Goal: Information Seeking & Learning: Learn about a topic

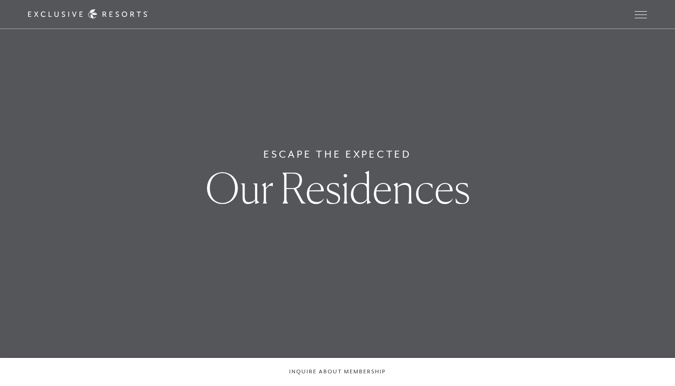
scroll to position [15, 0]
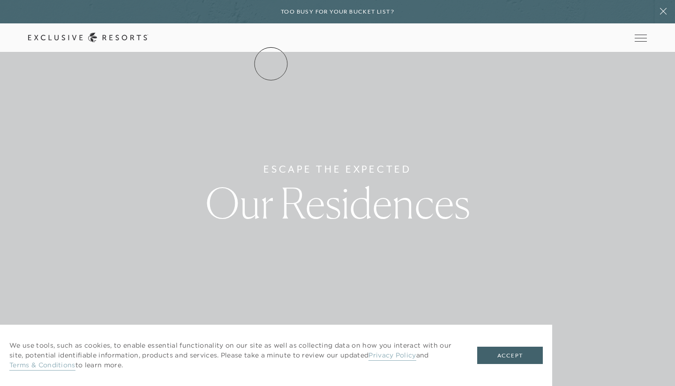
click at [0, 0] on link "The Collection" at bounding box center [0, 0] width 0 height 0
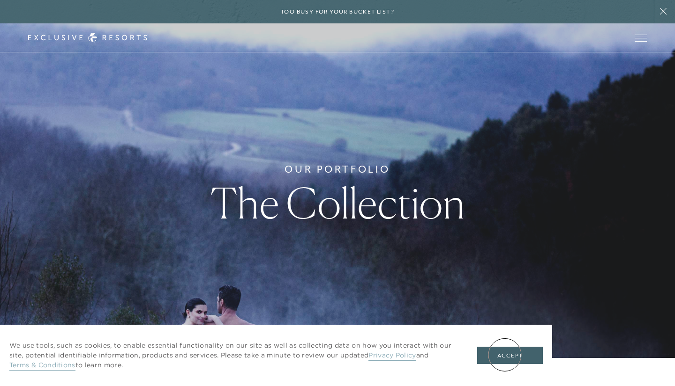
click at [504, 355] on button "Accept" at bounding box center [510, 356] width 66 height 18
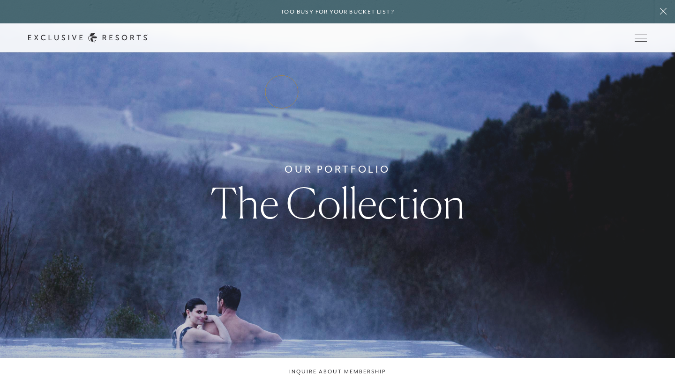
click at [0, 0] on link "Residence Collection" at bounding box center [0, 0] width 0 height 0
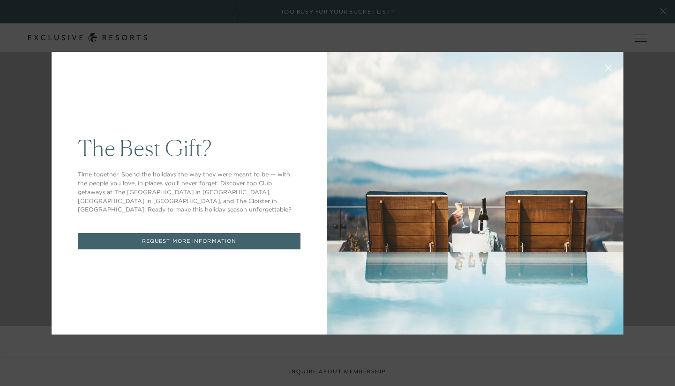
click at [608, 68] on icon at bounding box center [608, 68] width 6 height 6
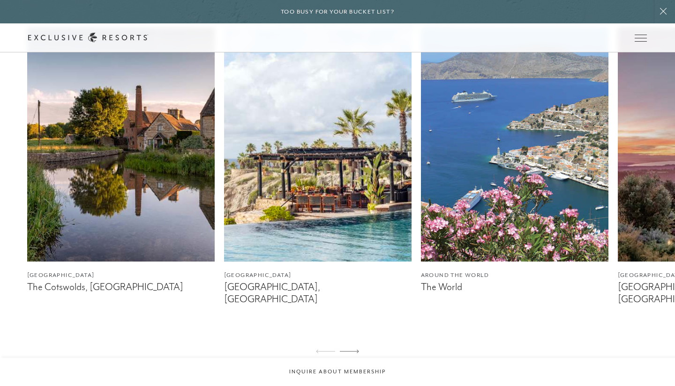
scroll to position [580, 0]
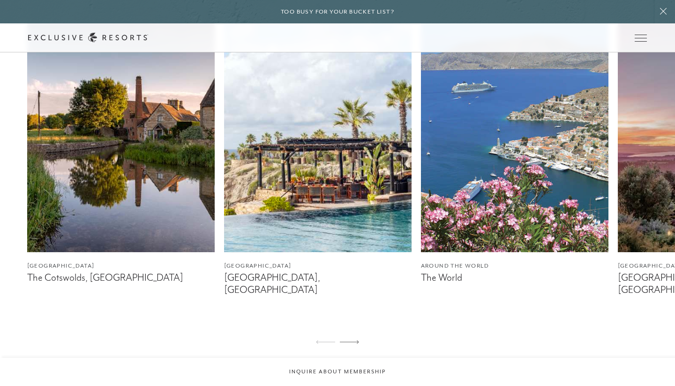
click at [537, 187] on img at bounding box center [514, 135] width 187 height 234
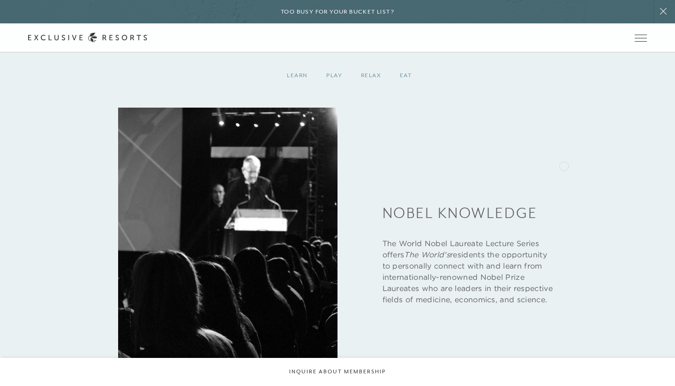
scroll to position [1445, 0]
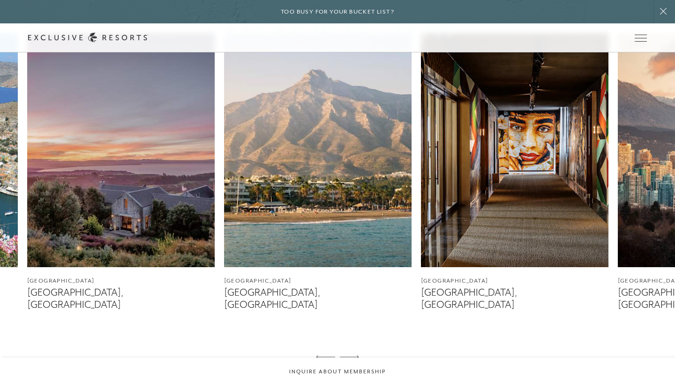
scroll to position [569, 0]
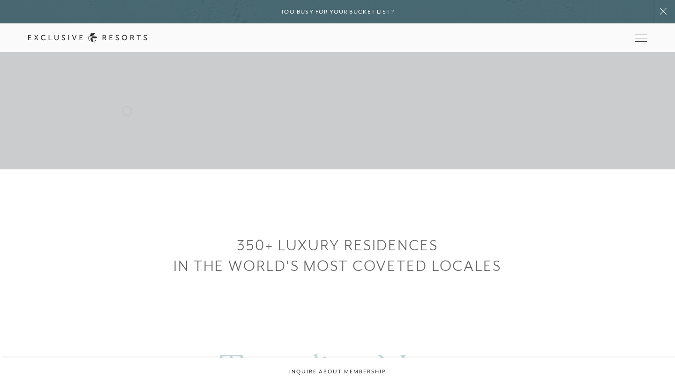
scroll to position [237, 0]
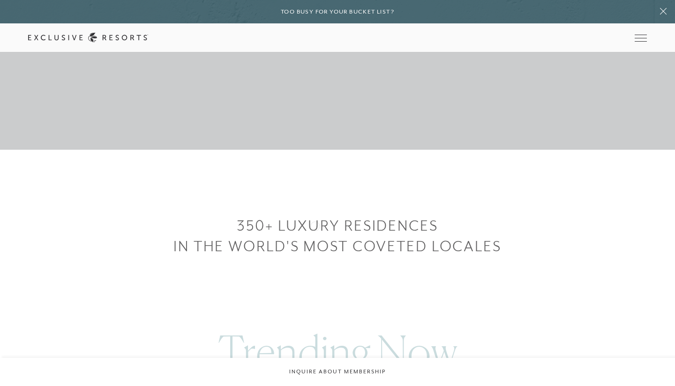
click at [315, 225] on h3 "350+ LUXURY RESIDENCES" at bounding box center [337, 225] width 675 height 21
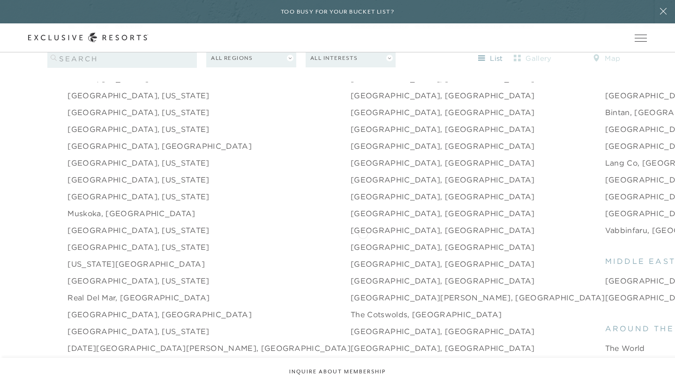
scroll to position [1269, 0]
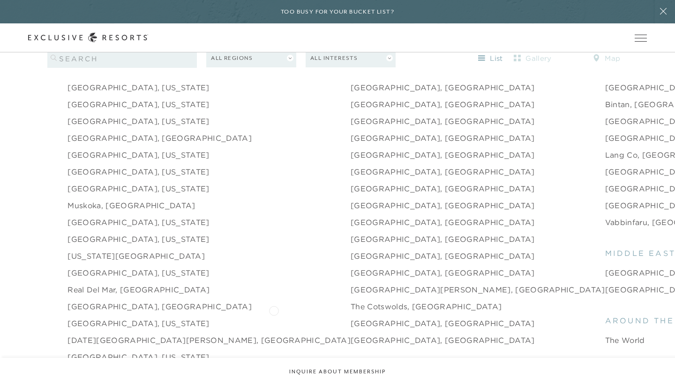
click at [350, 318] on link "[GEOGRAPHIC_DATA], [GEOGRAPHIC_DATA]" at bounding box center [442, 323] width 184 height 11
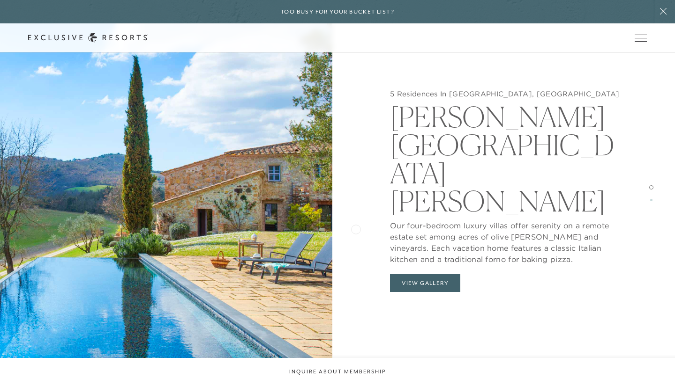
scroll to position [964, 0]
click at [431, 274] on button "View Gallery" at bounding box center [425, 283] width 70 height 18
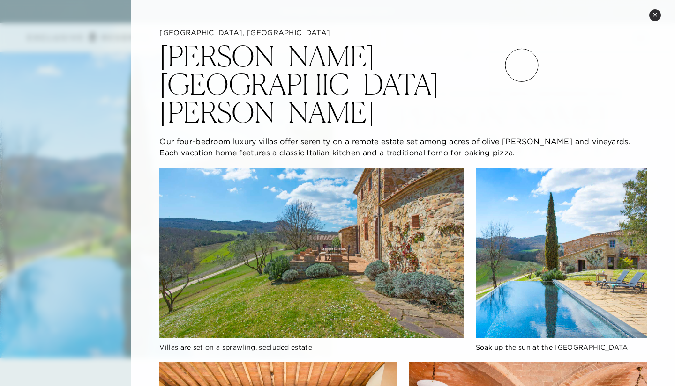
scroll to position [913, 0]
click at [654, 15] on icon at bounding box center [654, 14] width 5 height 5
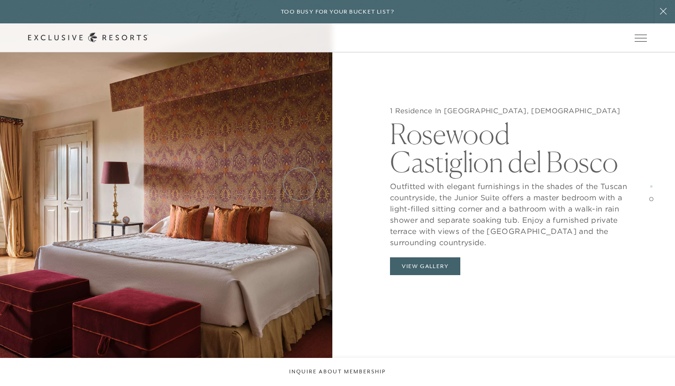
scroll to position [1660, 0]
click at [433, 264] on button "View Gallery" at bounding box center [425, 267] width 70 height 18
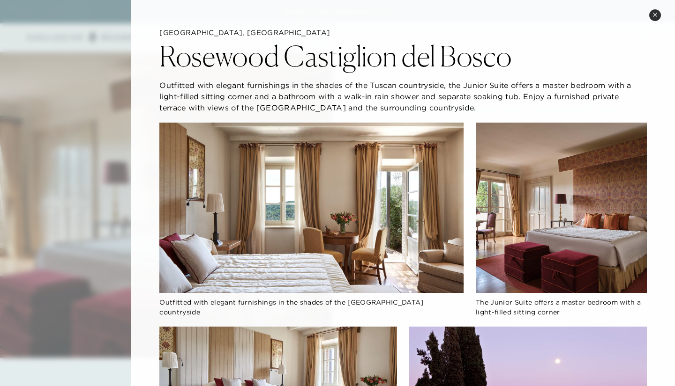
scroll to position [0, 0]
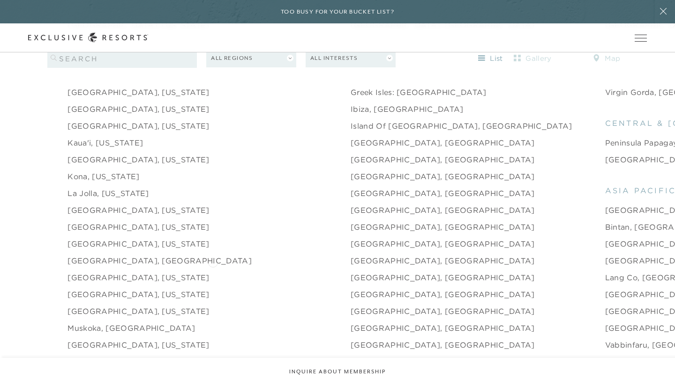
scroll to position [1151, 0]
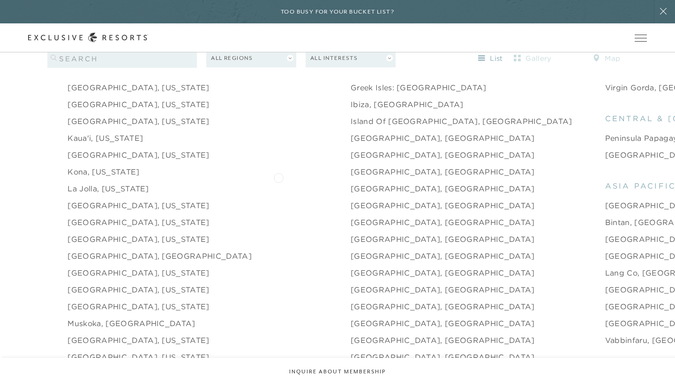
click at [350, 183] on link "[GEOGRAPHIC_DATA], [GEOGRAPHIC_DATA]" at bounding box center [442, 188] width 184 height 11
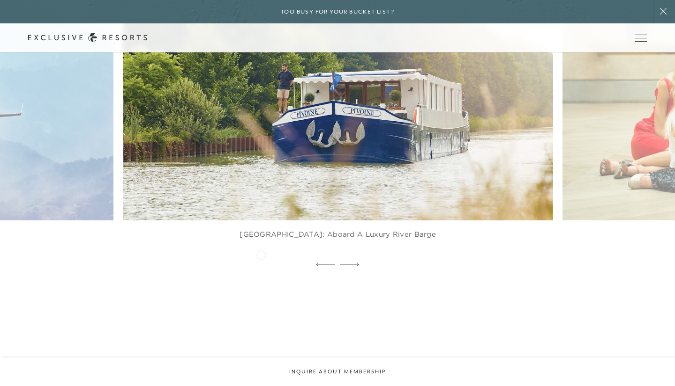
scroll to position [2645, 0]
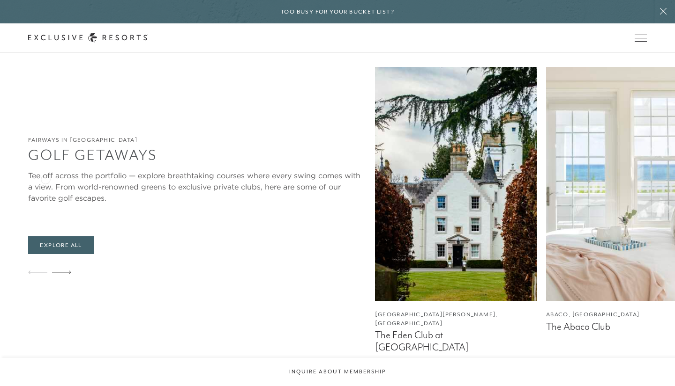
scroll to position [2957, 0]
